Goal: Transaction & Acquisition: Book appointment/travel/reservation

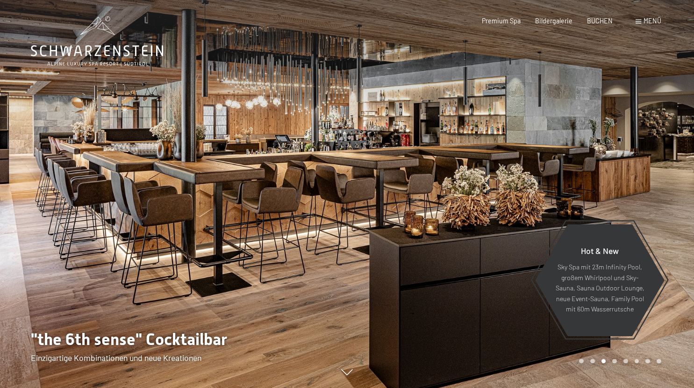
click at [579, 360] on div "Carousel Page 1" at bounding box center [581, 361] width 5 height 5
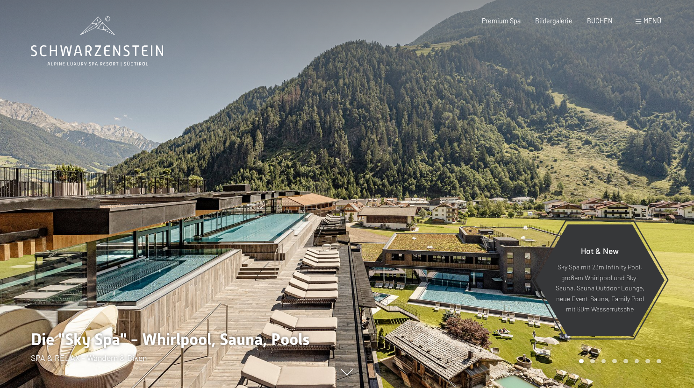
click at [588, 361] on div "Carousel Pagination" at bounding box center [618, 361] width 85 height 5
click at [594, 363] on div "Carousel Pagination" at bounding box center [618, 361] width 85 height 5
click at [592, 363] on div "Carousel Page 2" at bounding box center [592, 361] width 5 height 5
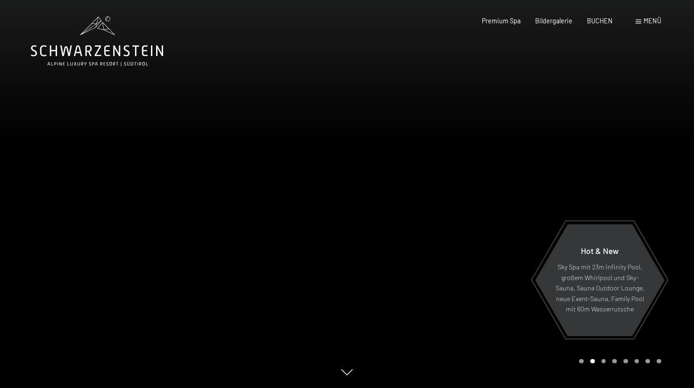
click at [604, 362] on div "Carousel Page 3" at bounding box center [604, 361] width 5 height 5
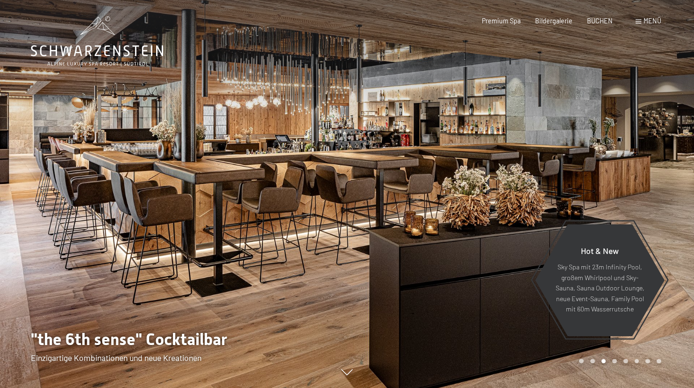
click at [618, 362] on div "Carousel Pagination" at bounding box center [618, 361] width 85 height 5
click at [616, 362] on div "Carousel Page 4" at bounding box center [614, 361] width 5 height 5
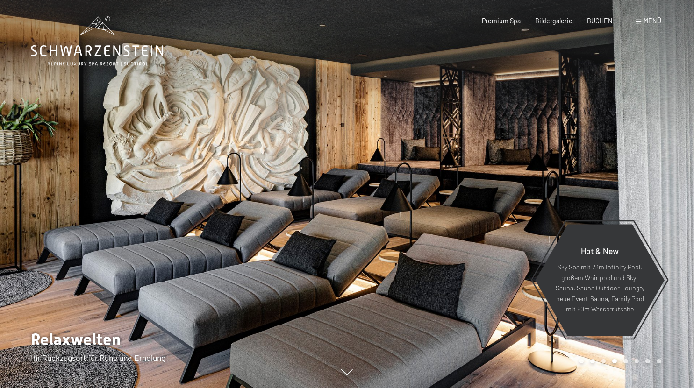
click at [626, 362] on div "Carousel Page 5" at bounding box center [626, 361] width 5 height 5
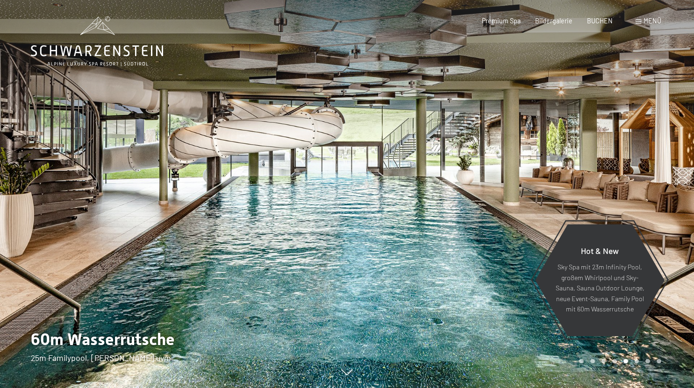
click at [638, 362] on div "Carousel Page 6" at bounding box center [637, 361] width 5 height 5
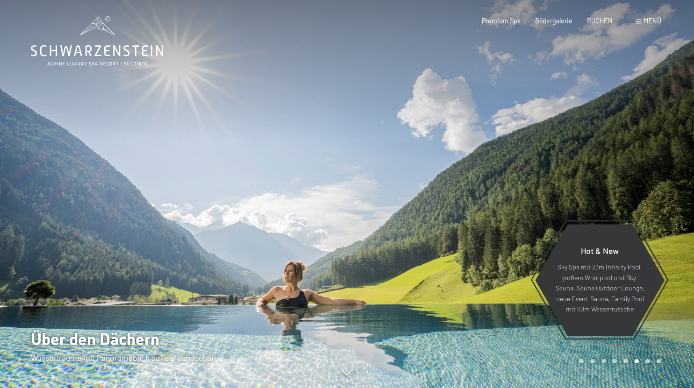
click at [650, 362] on div "Carousel Page 7" at bounding box center [648, 361] width 5 height 5
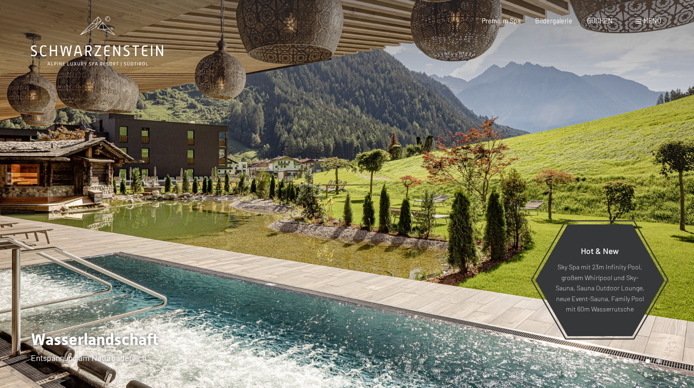
click at [661, 361] on div "Carousel Page 8" at bounding box center [659, 361] width 5 height 5
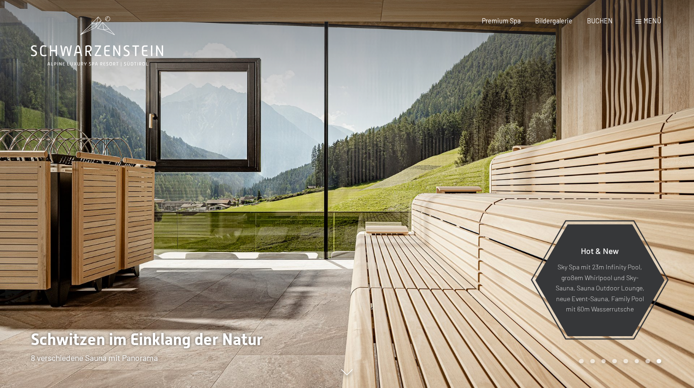
click at [583, 363] on div "Carousel Page 1" at bounding box center [581, 361] width 5 height 5
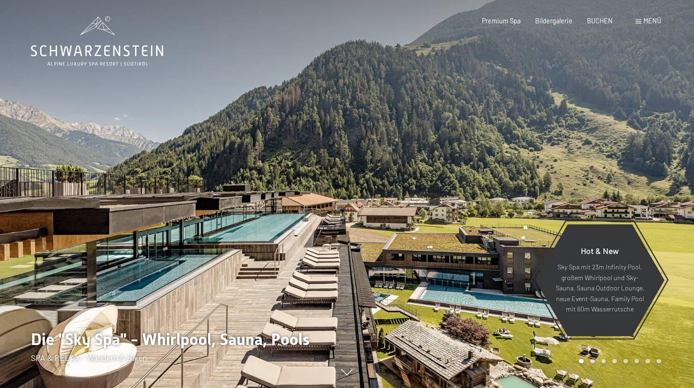
click at [592, 362] on div "Carousel Page 2" at bounding box center [592, 361] width 5 height 5
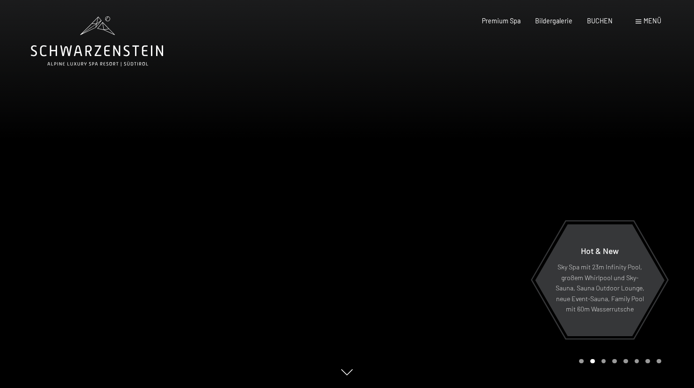
click at [640, 19] on div "Menü" at bounding box center [649, 20] width 26 height 9
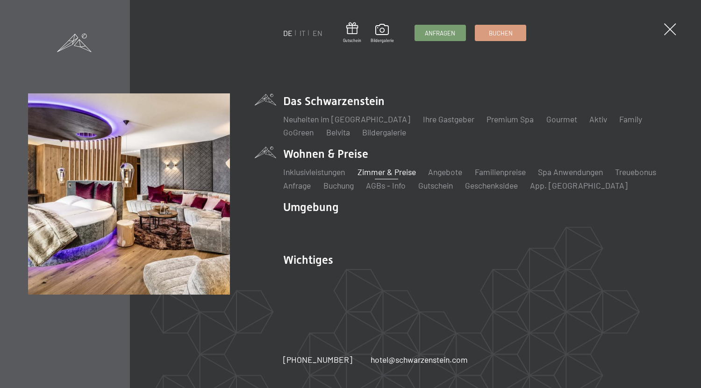
click at [377, 172] on link "Zimmer & Preise" at bounding box center [387, 172] width 58 height 10
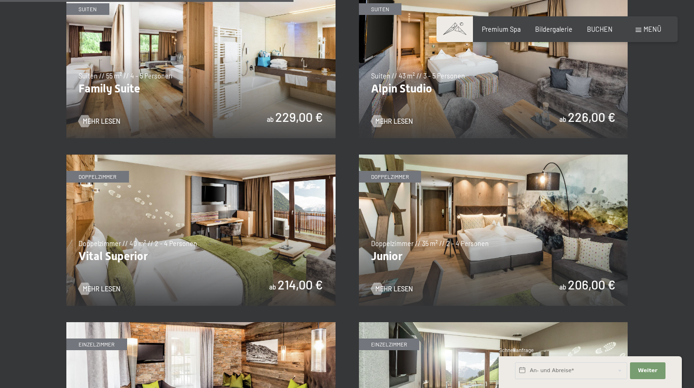
scroll to position [1103, 0]
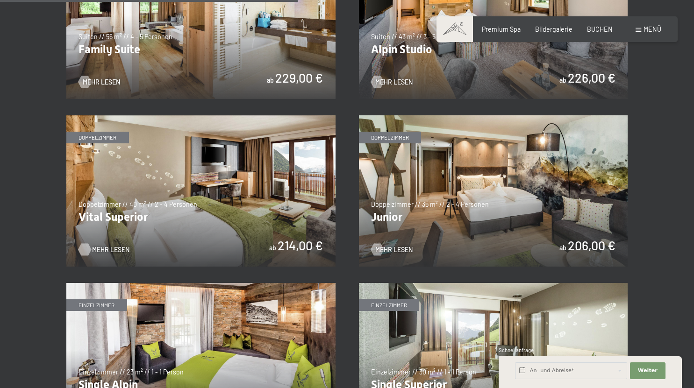
click at [98, 249] on span "Mehr Lesen" at bounding box center [110, 249] width 37 height 9
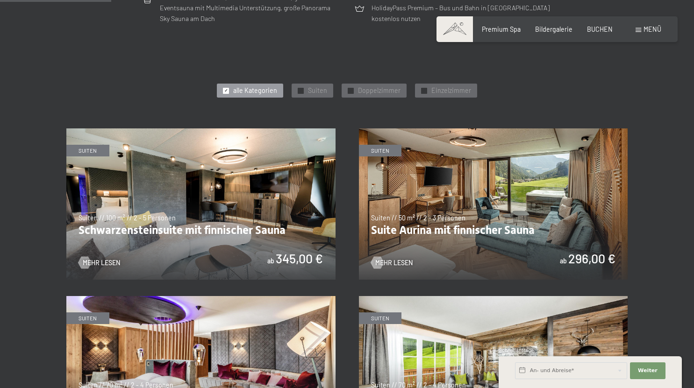
scroll to position [413, 0]
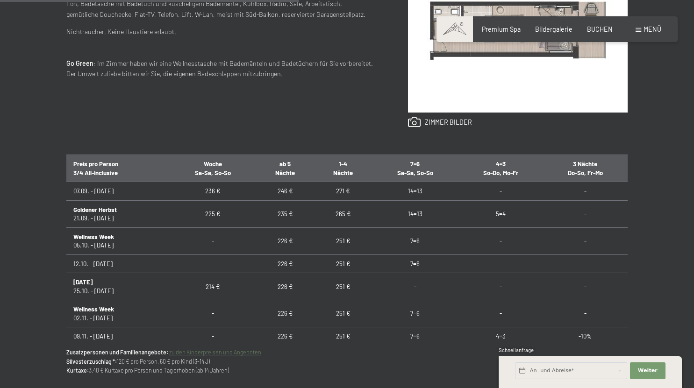
scroll to position [464, 0]
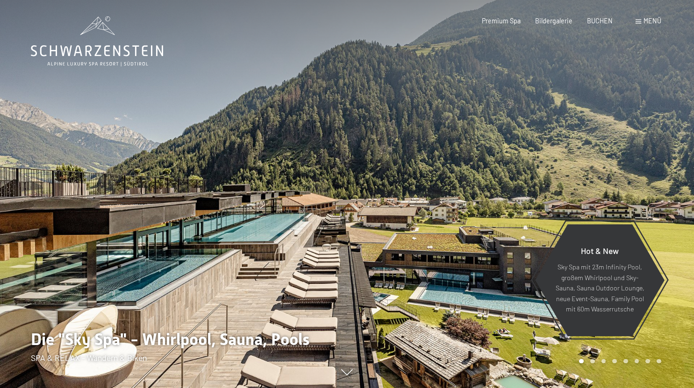
drag, startPoint x: 698, startPoint y: 34, endPoint x: 701, endPoint y: -1, distance: 35.1
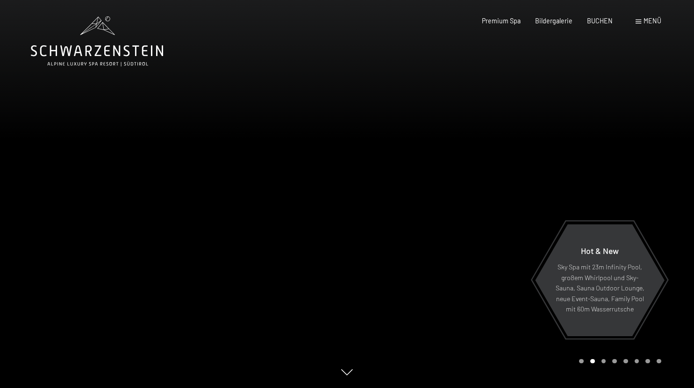
click at [642, 21] on div "Menü" at bounding box center [649, 20] width 26 height 9
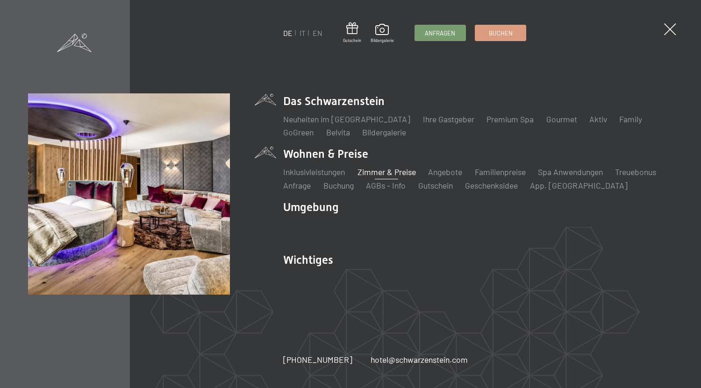
click at [381, 173] on link "Zimmer & Preise" at bounding box center [387, 172] width 58 height 10
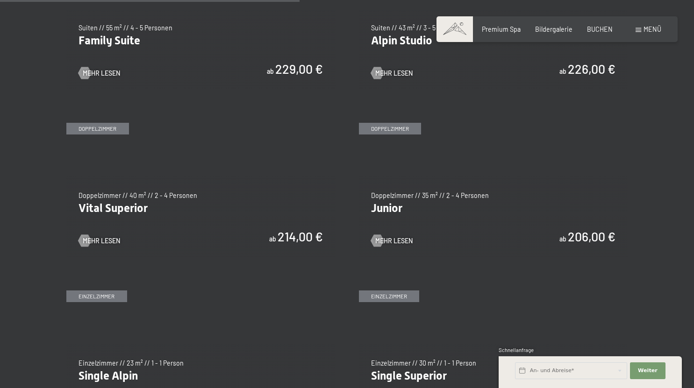
scroll to position [1121, 0]
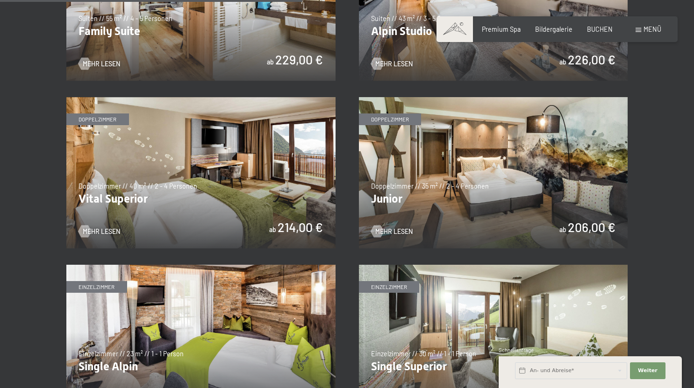
drag, startPoint x: 699, startPoint y: 47, endPoint x: 699, endPoint y: 187, distance: 140.7
click at [694, 187] on html "Buchen Anfragen Premium Spa Bildergalerie BUCHEN Menü DE IT EN Gutschein Bilder…" at bounding box center [347, 365] width 694 height 2973
click at [105, 227] on span "Mehr Lesen" at bounding box center [110, 231] width 37 height 9
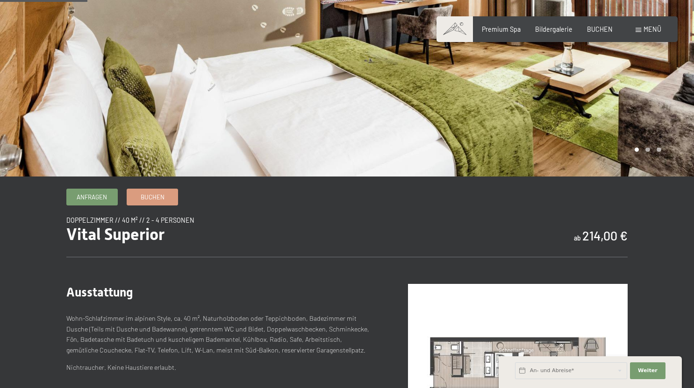
scroll to position [148, 0]
